Goal: Transaction & Acquisition: Purchase product/service

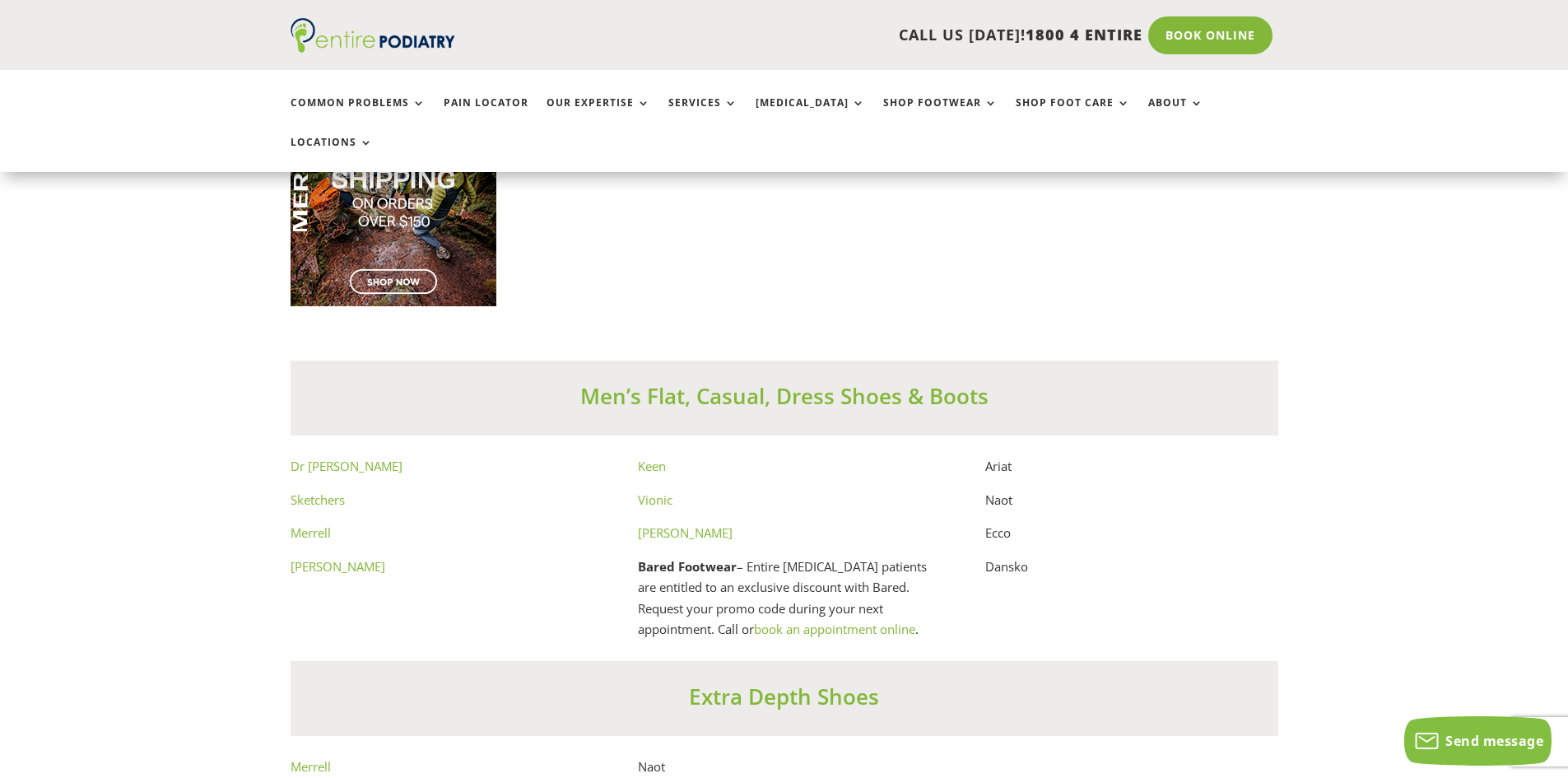
scroll to position [8829, 0]
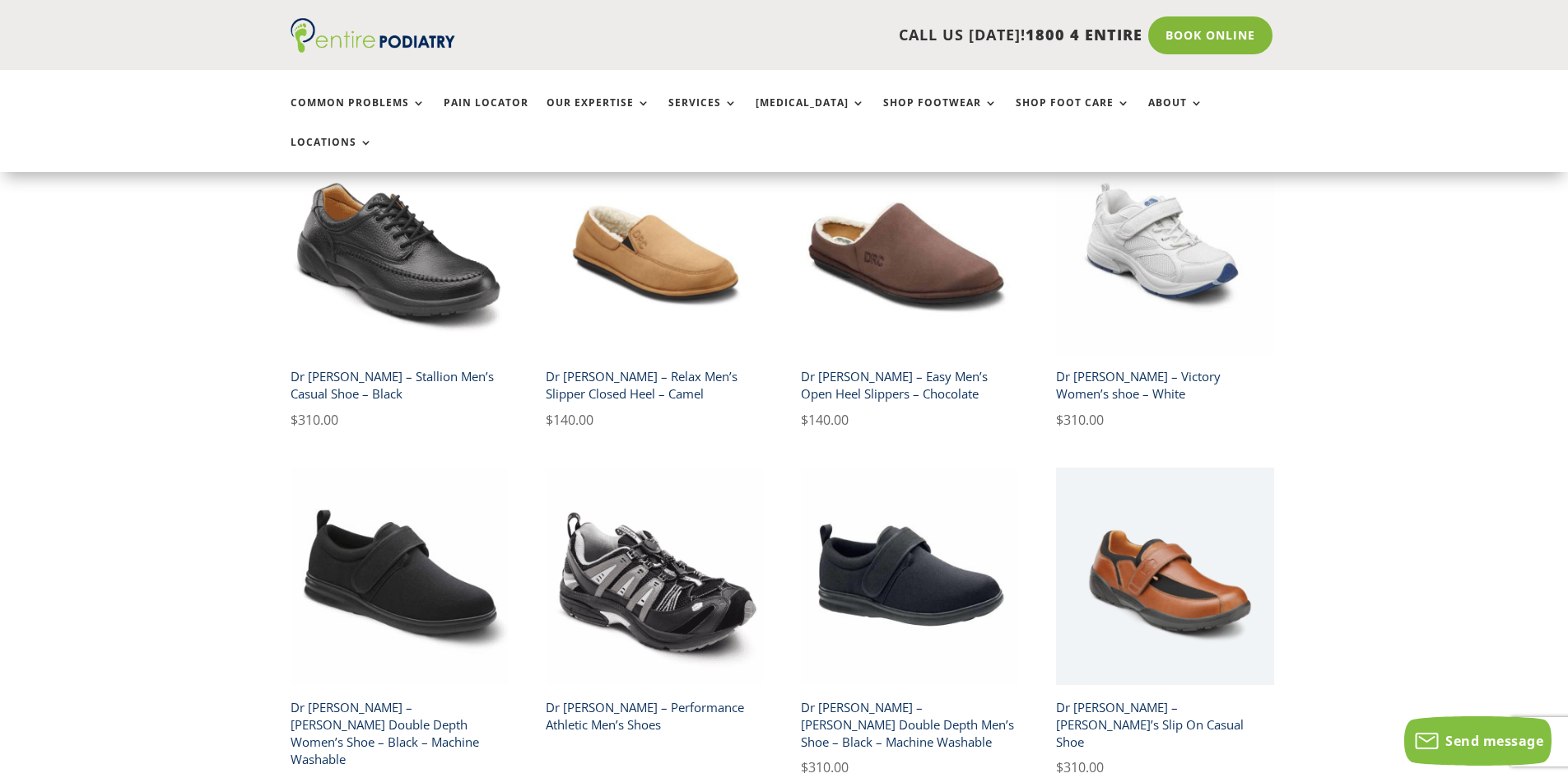
scroll to position [2636, 0]
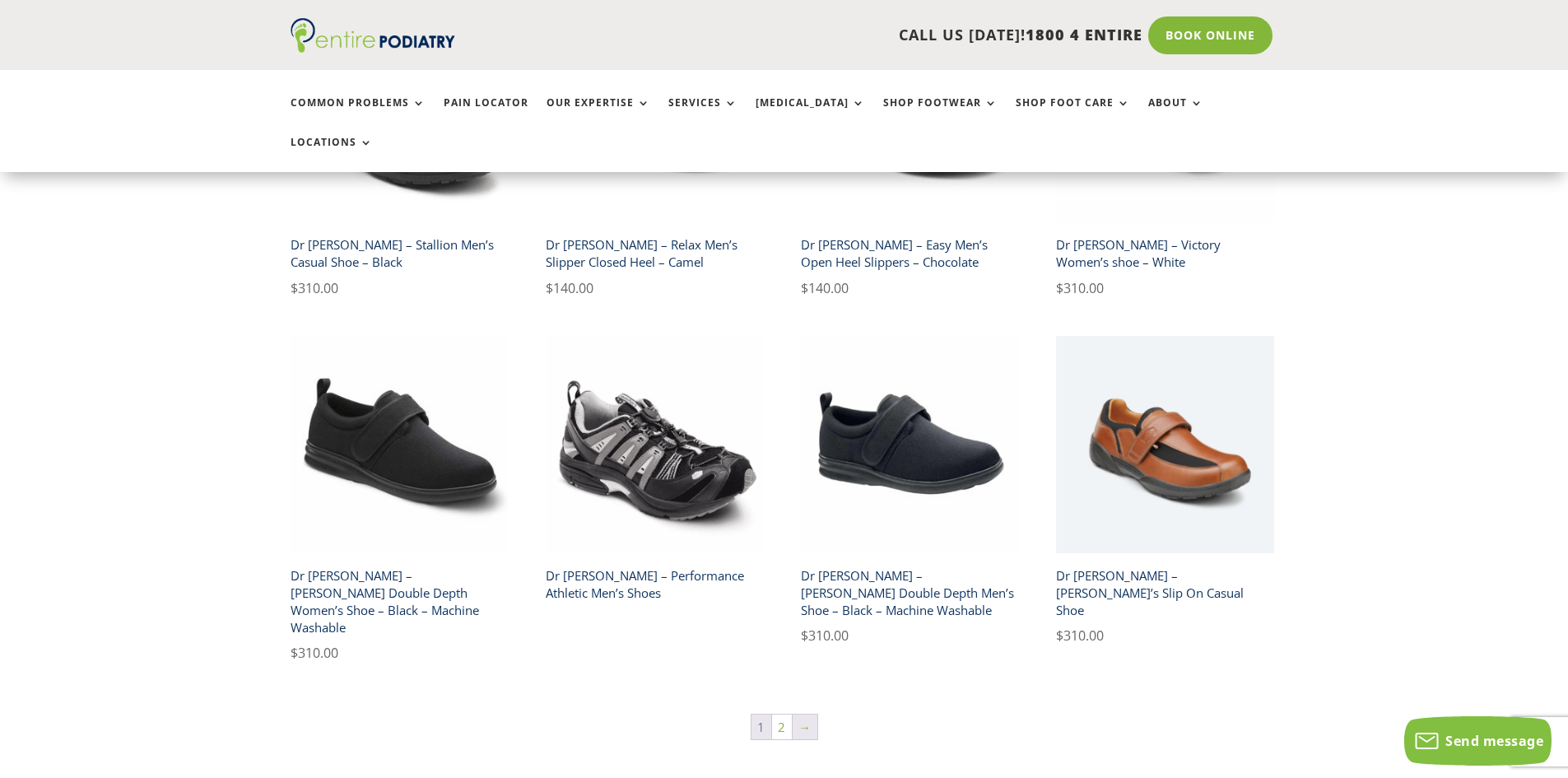
click at [805, 715] on link "→" at bounding box center [804, 727] width 25 height 25
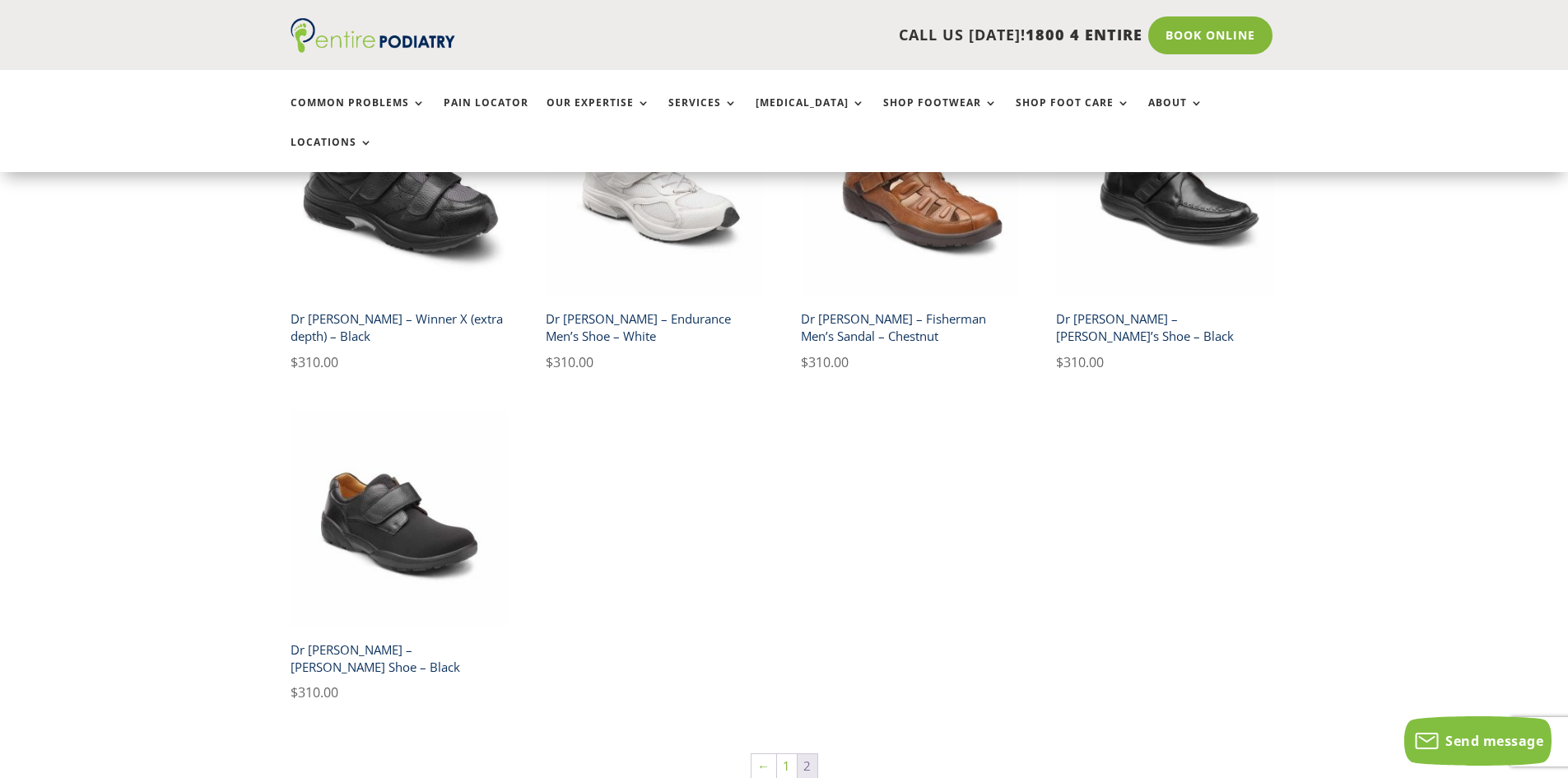
scroll to position [988, 0]
